Goal: Browse casually

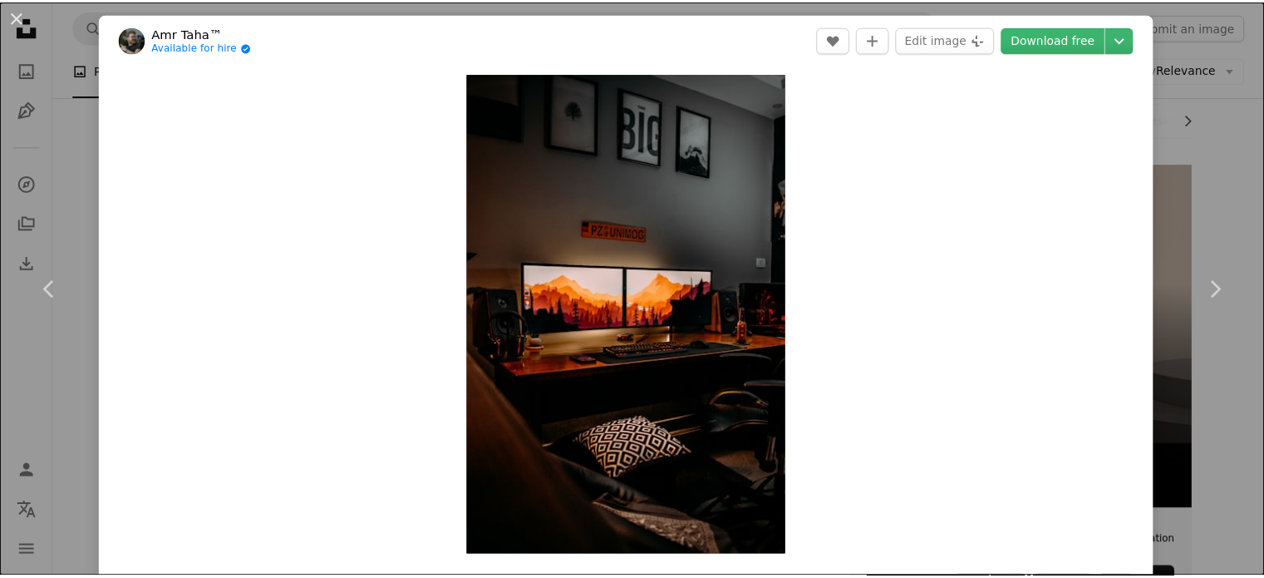
scroll to position [1210, 0]
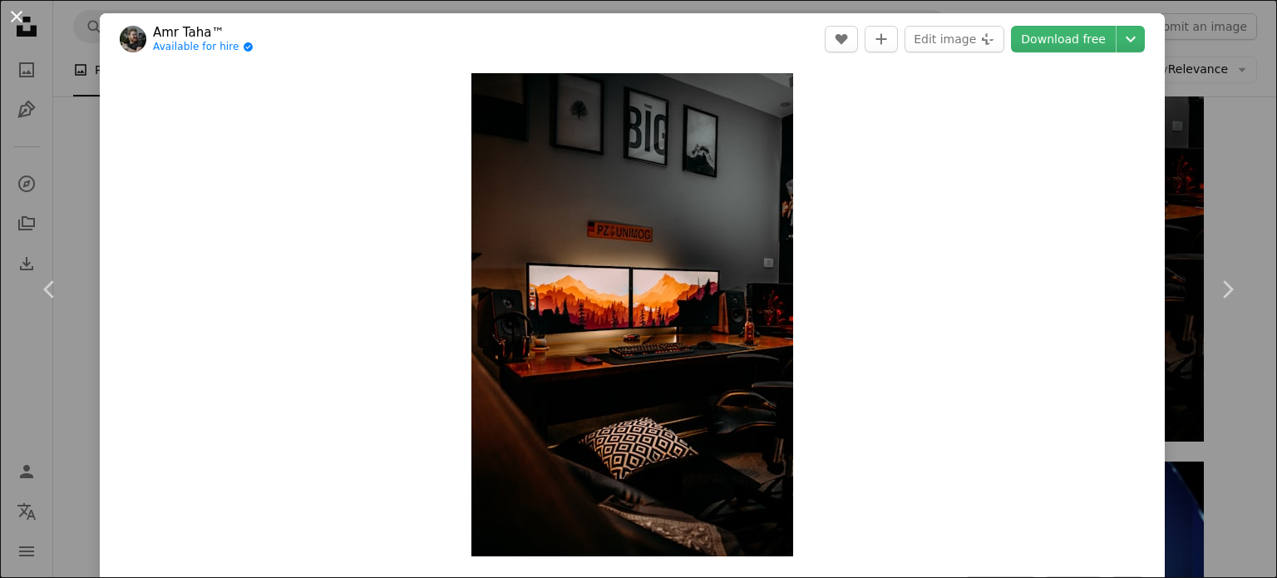
click at [11, 19] on button "An X shape" at bounding box center [17, 17] width 20 height 20
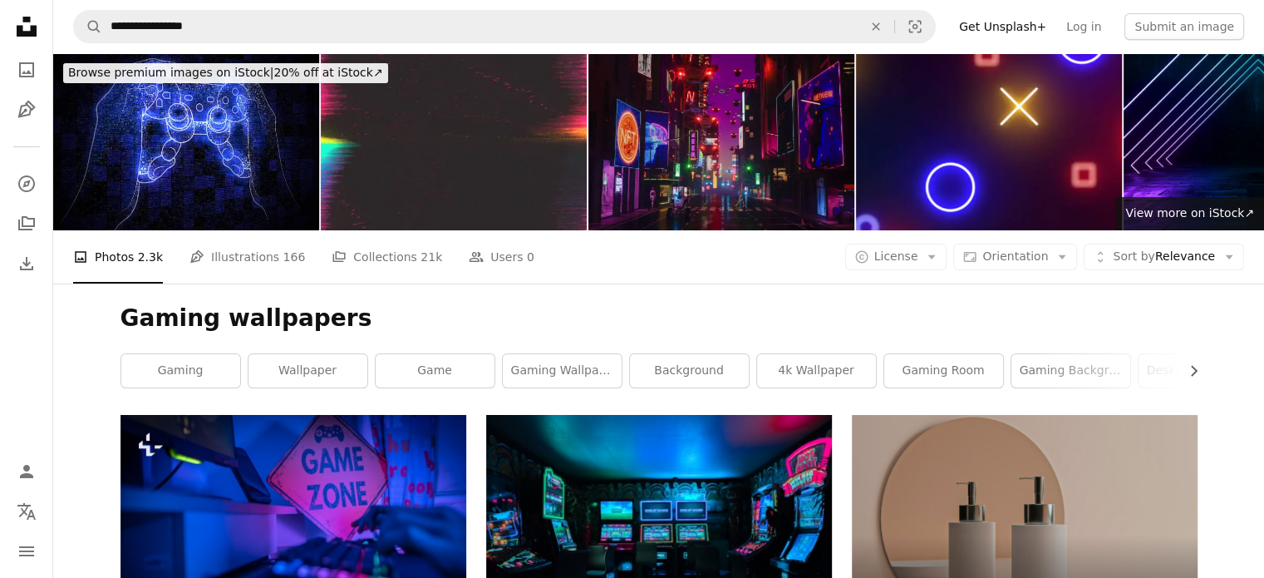
scroll to position [1287, 0]
